Goal: Check status

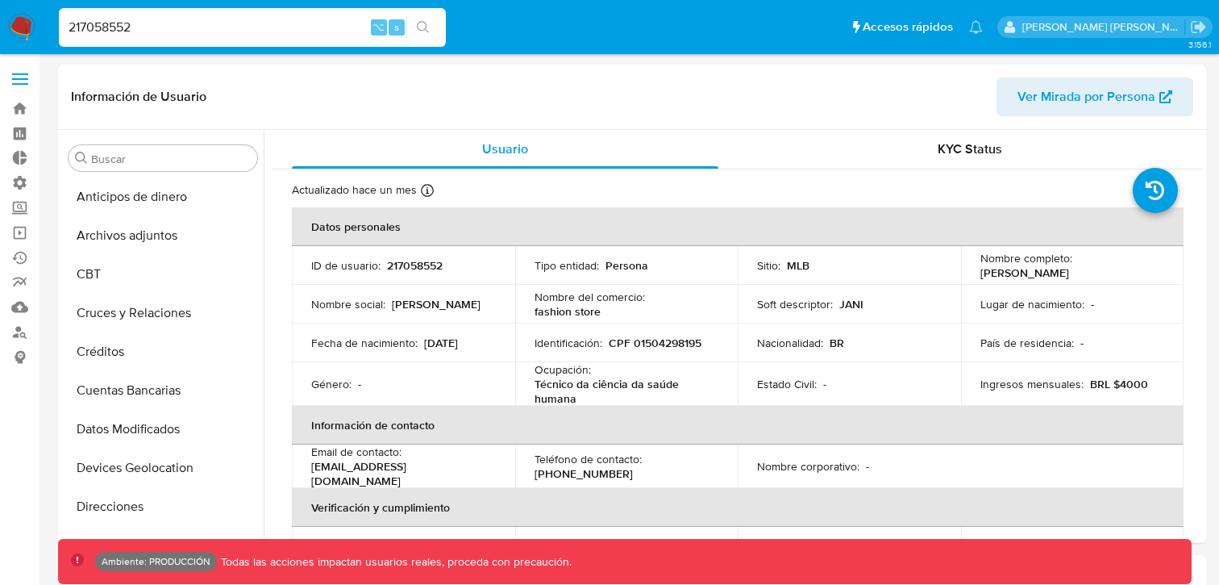
select select "10"
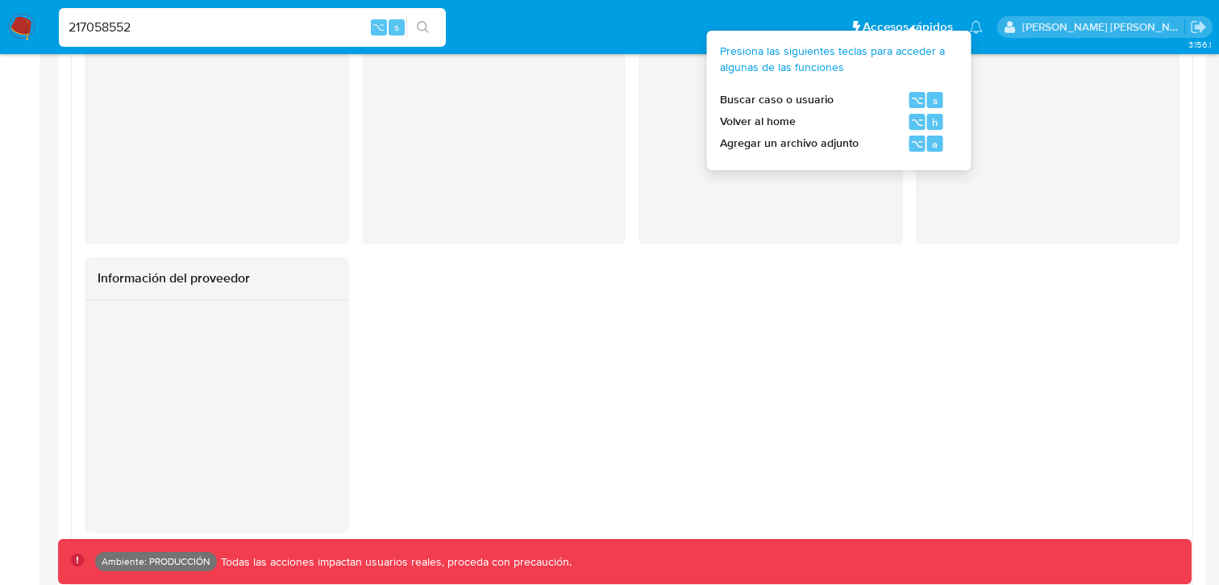
scroll to position [1920, 0]
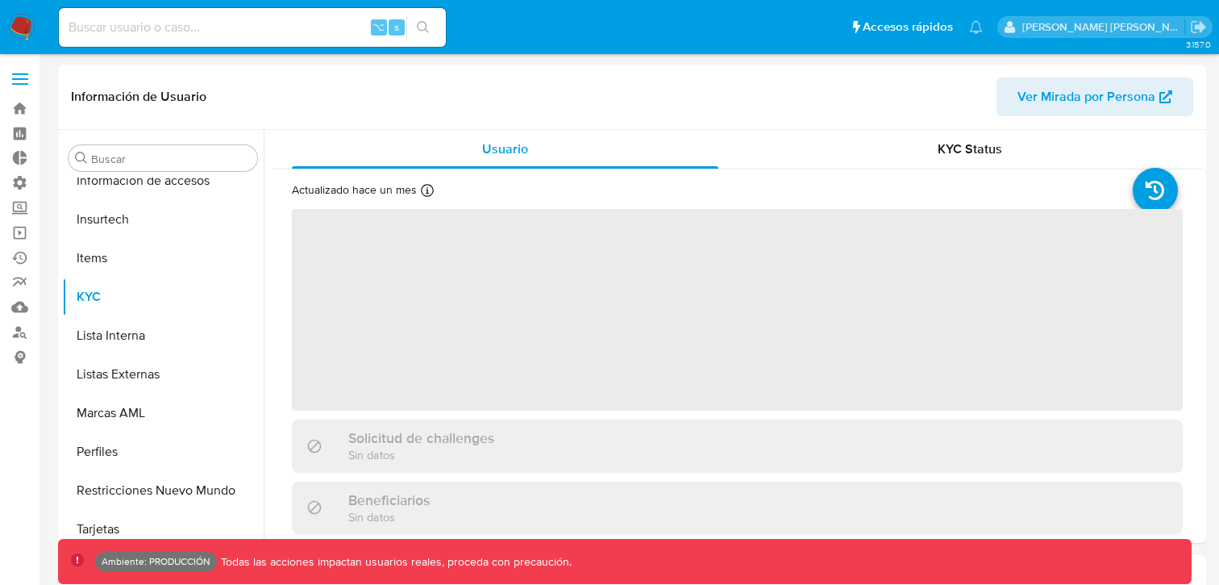
scroll to position [720, 0]
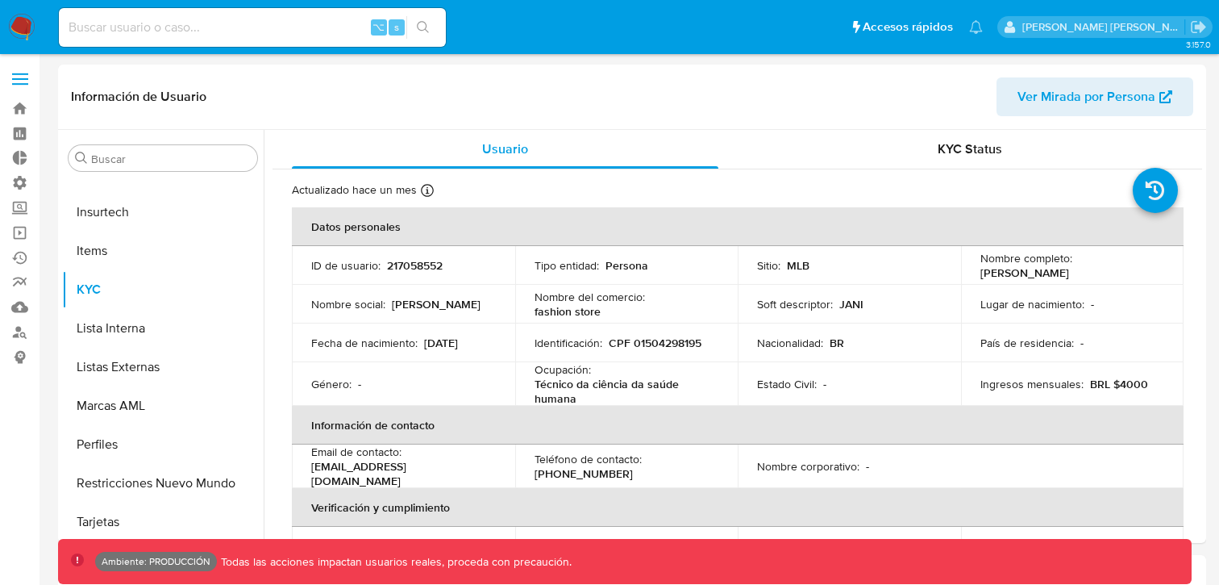
select select "10"
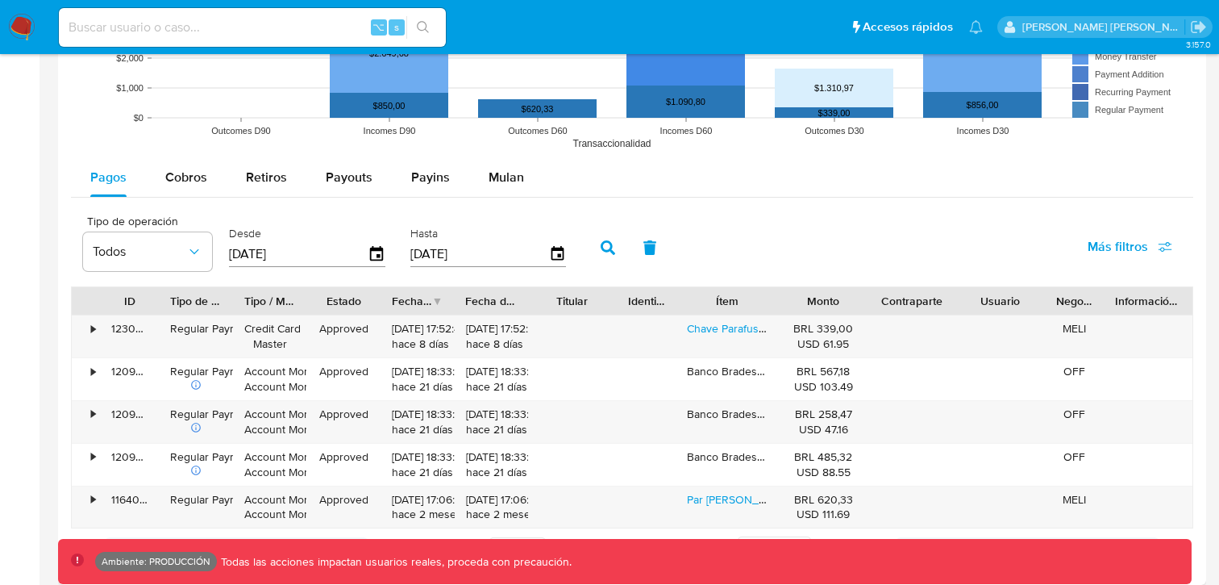
scroll to position [1347, 0]
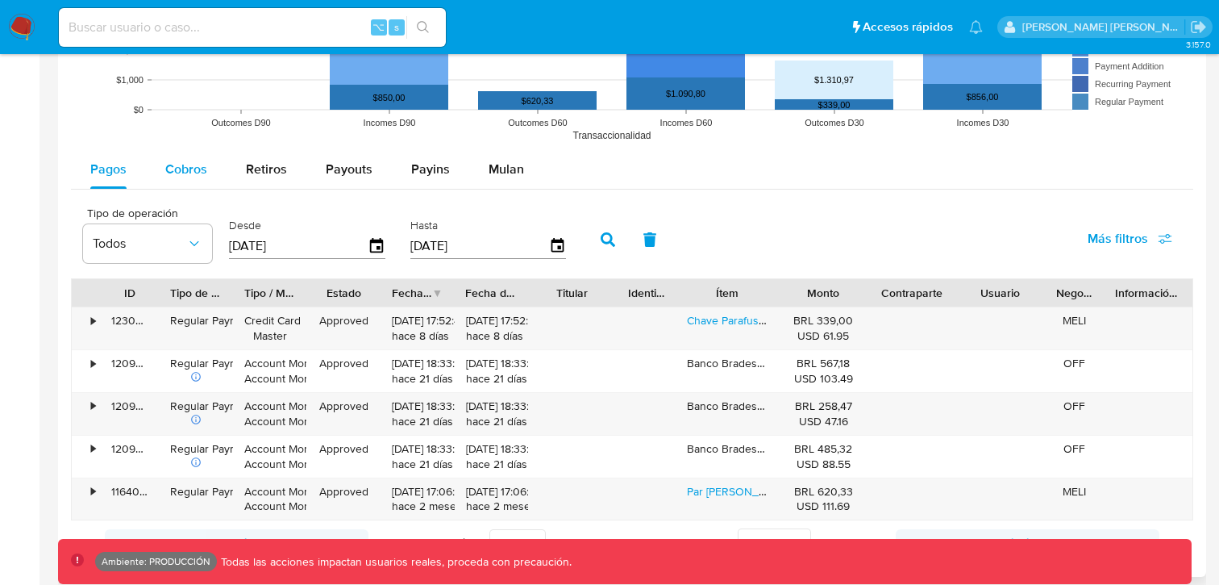
click at [188, 175] on span "Cobros" at bounding box center [186, 169] width 42 height 19
select select "10"
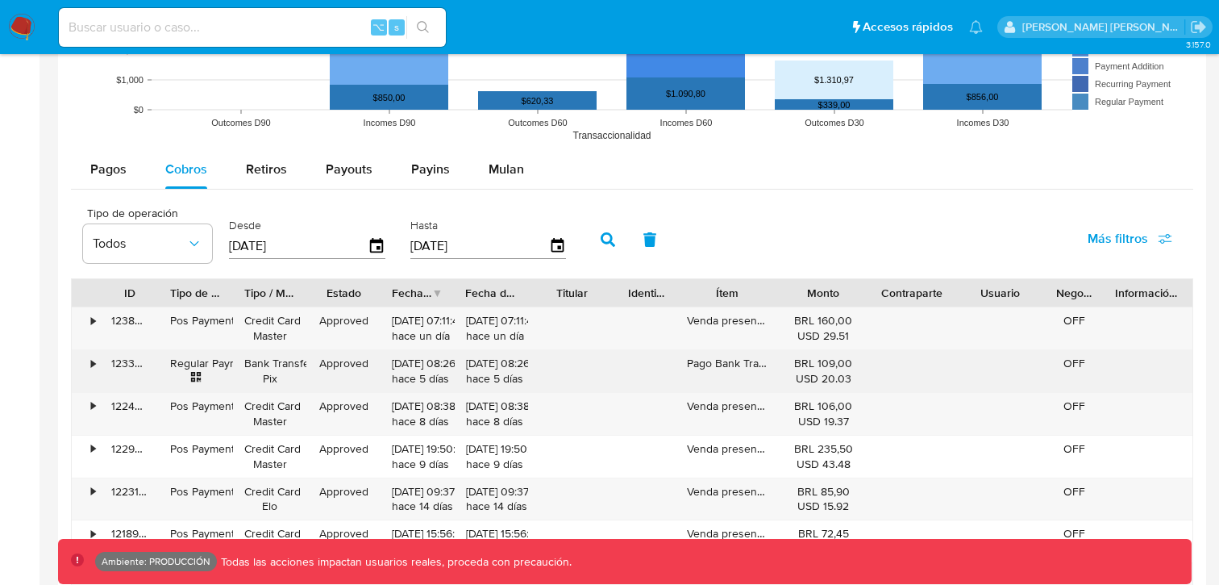
click at [91, 366] on div "•" at bounding box center [93, 363] width 4 height 15
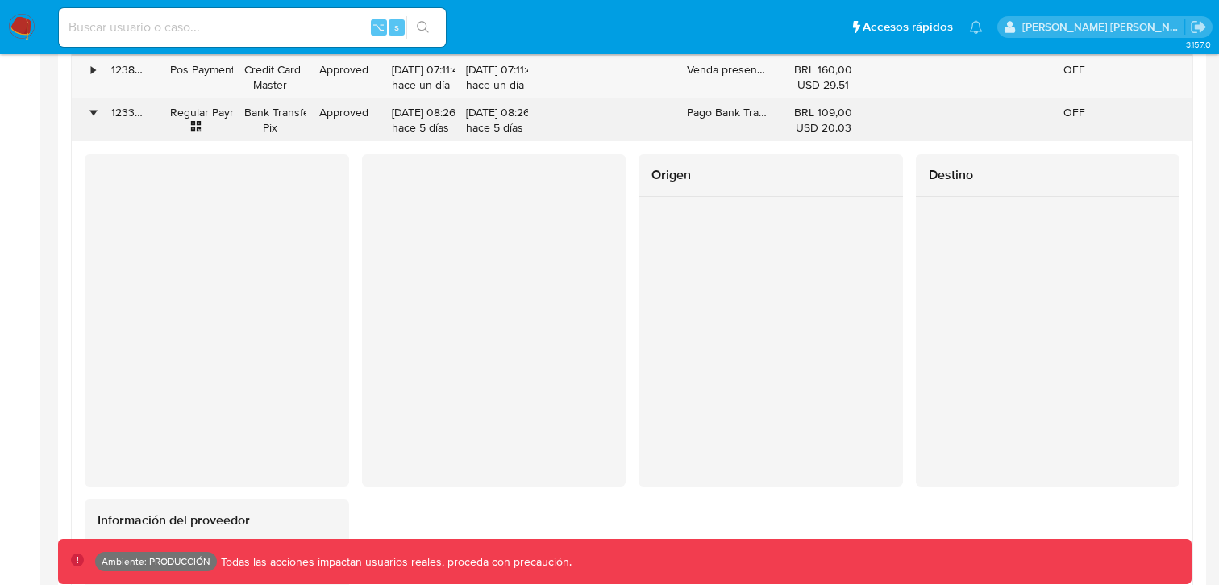
scroll to position [1609, 0]
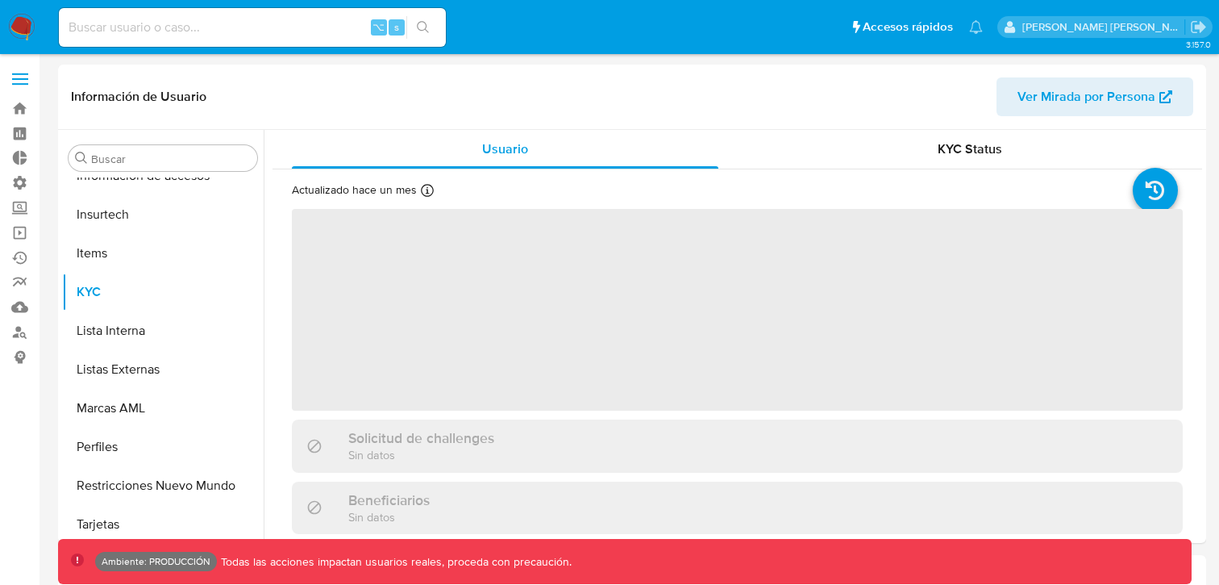
scroll to position [720, 0]
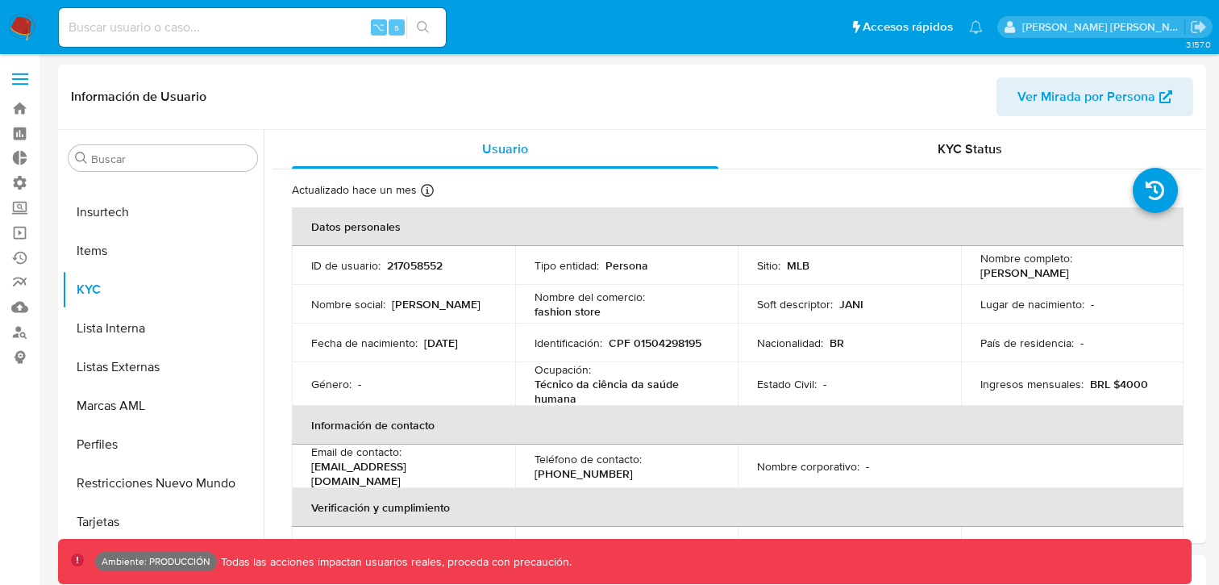
select select "10"
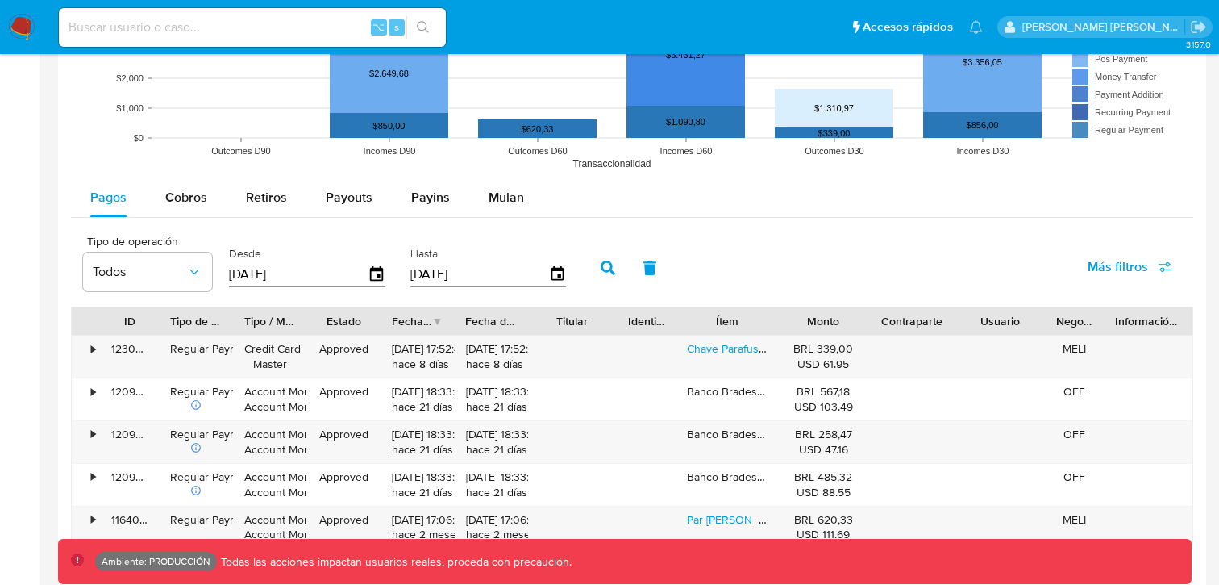
scroll to position [1331, 0]
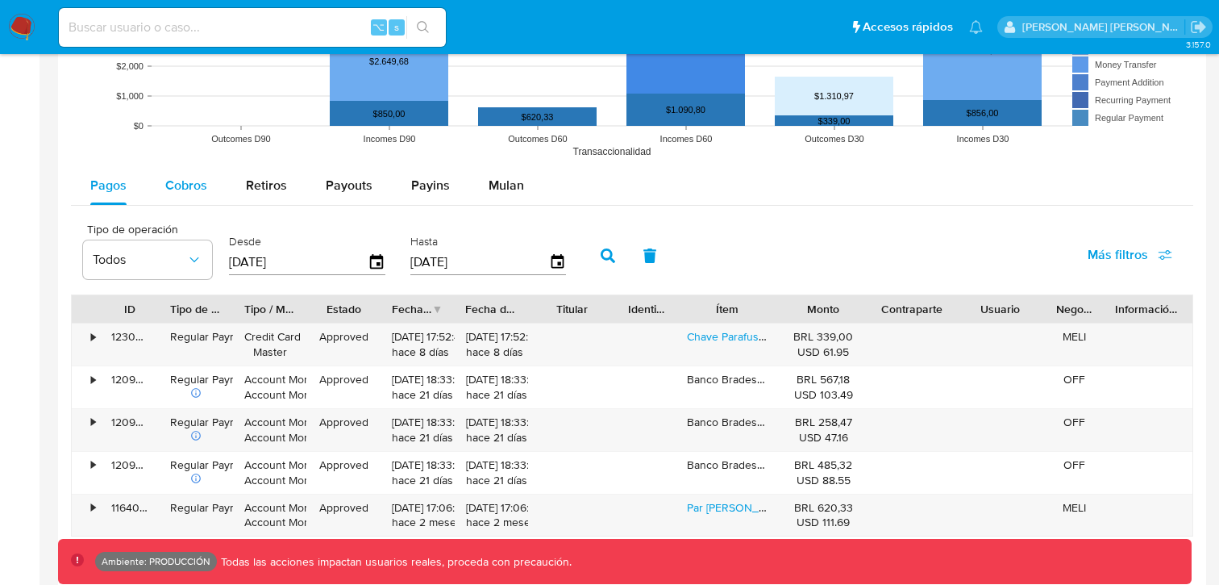
click at [199, 187] on span "Cobros" at bounding box center [186, 185] width 42 height 19
select select "10"
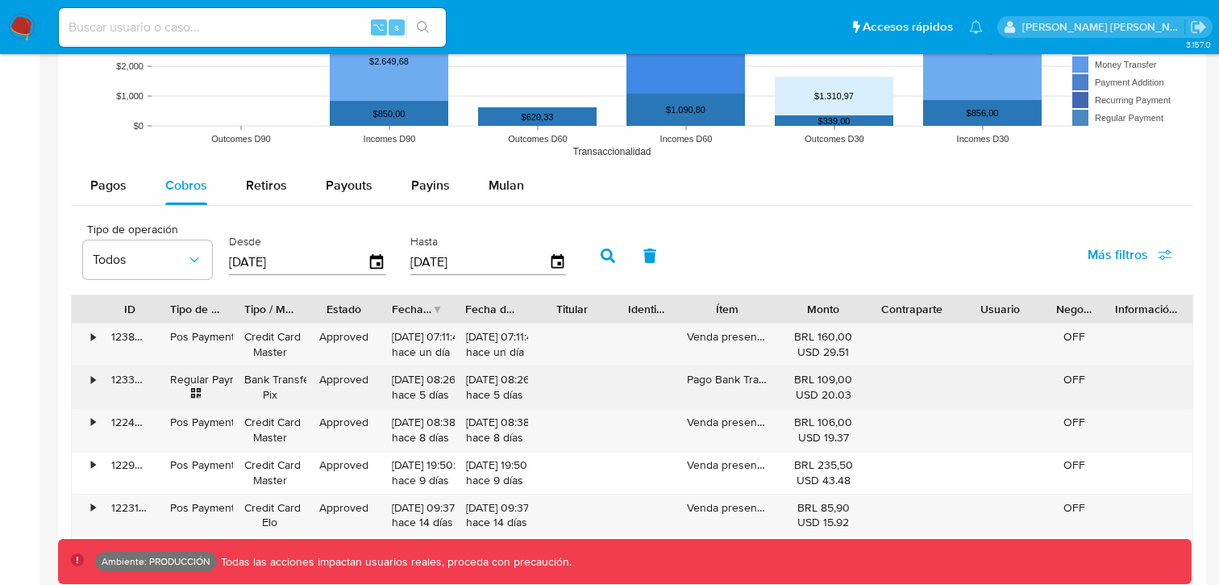
click at [98, 381] on div "•" at bounding box center [86, 387] width 28 height 42
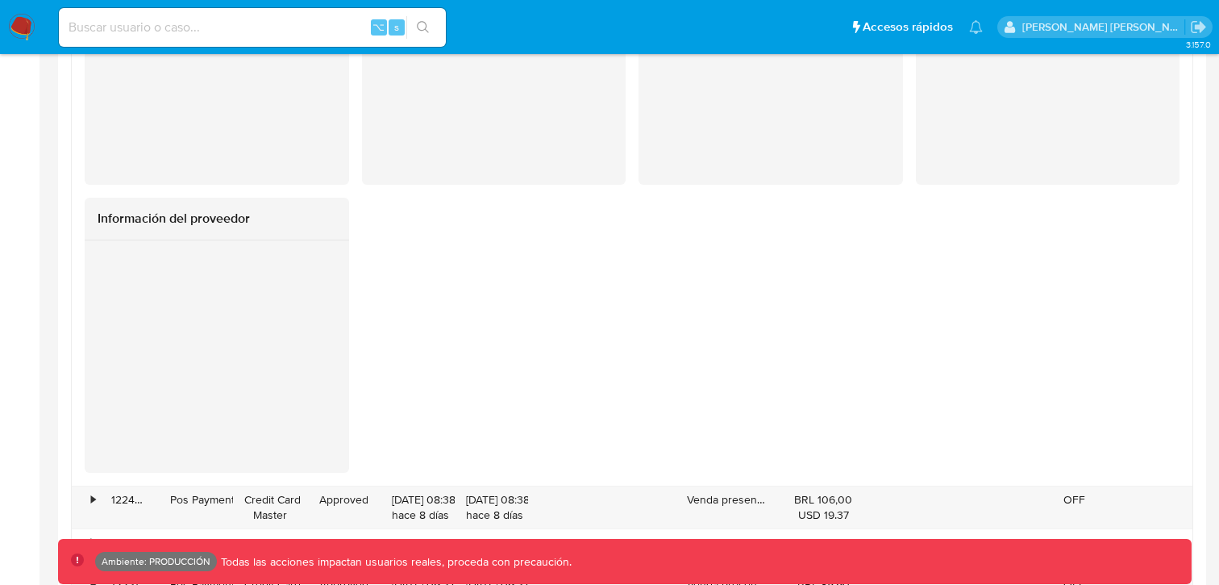
scroll to position [1898, 0]
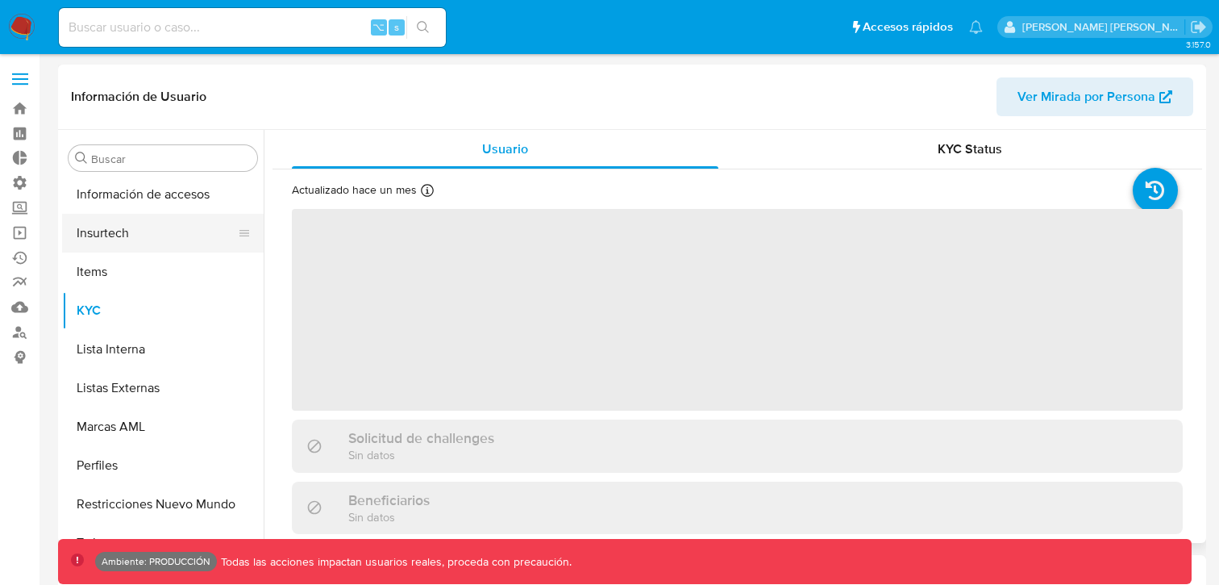
scroll to position [720, 0]
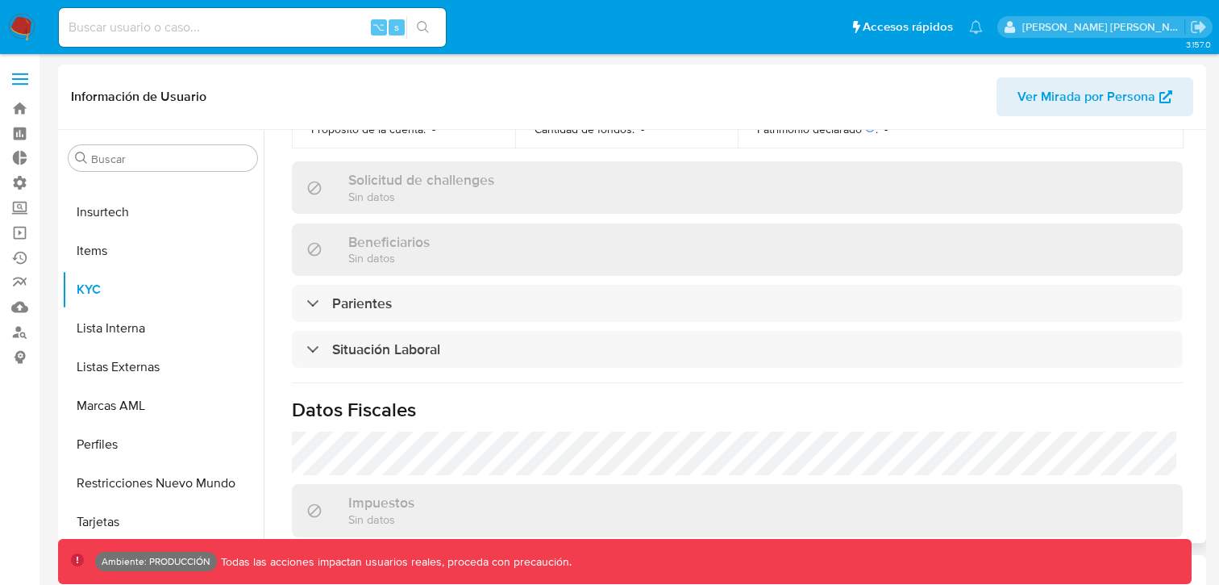
select select "10"
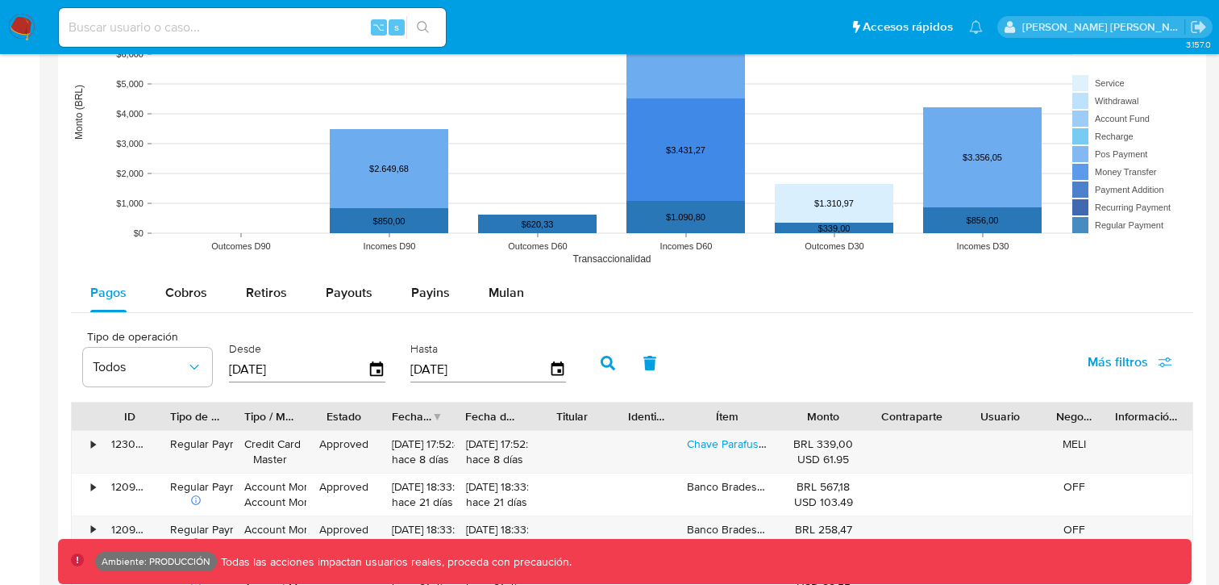
scroll to position [1254, 0]
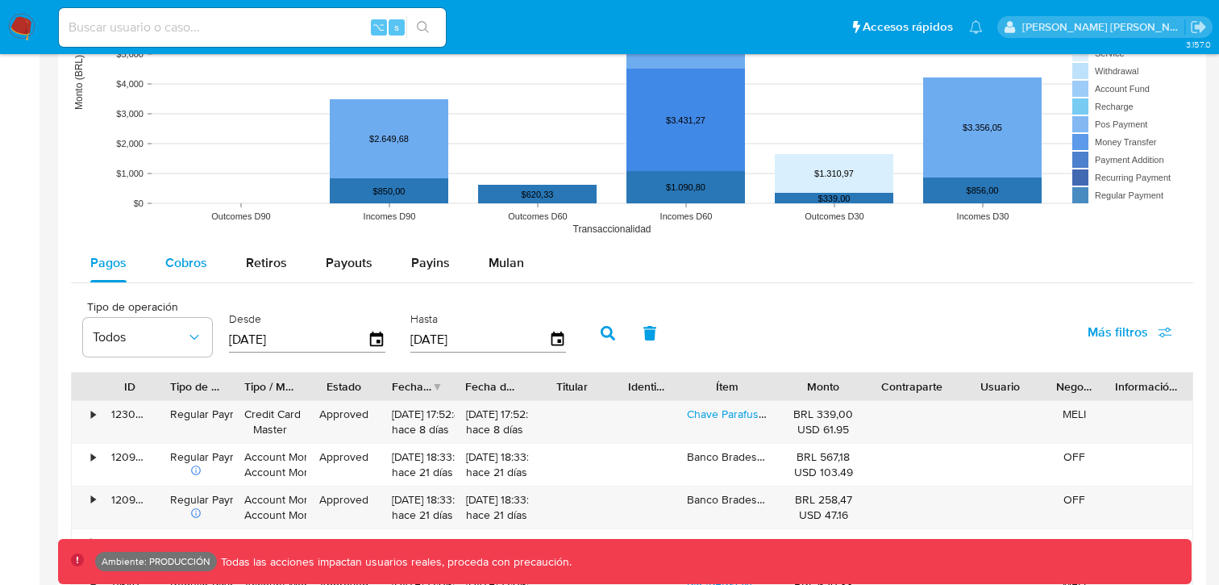
click at [190, 268] on span "Cobros" at bounding box center [186, 262] width 42 height 19
select select "10"
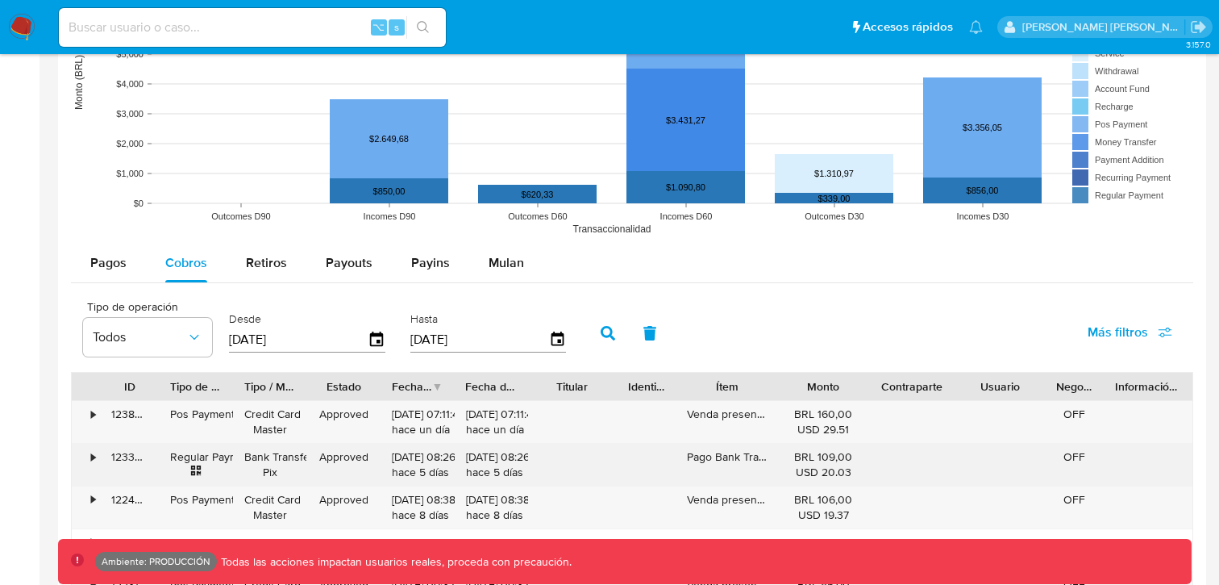
click at [89, 460] on div "•" at bounding box center [86, 465] width 28 height 42
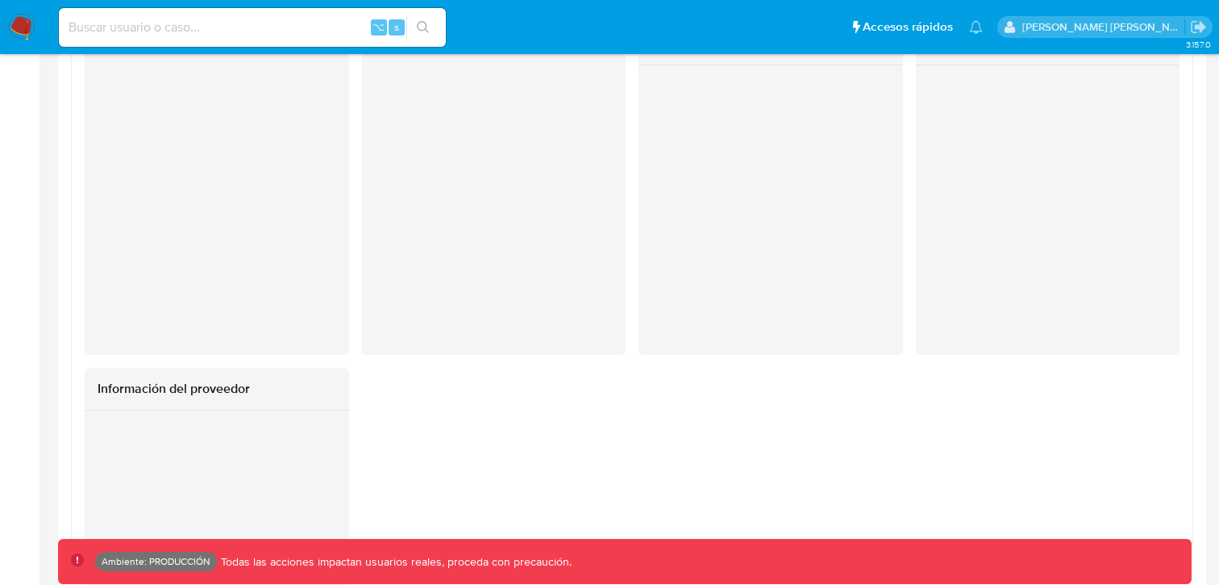
scroll to position [1733, 0]
